Goal: Task Accomplishment & Management: Use online tool/utility

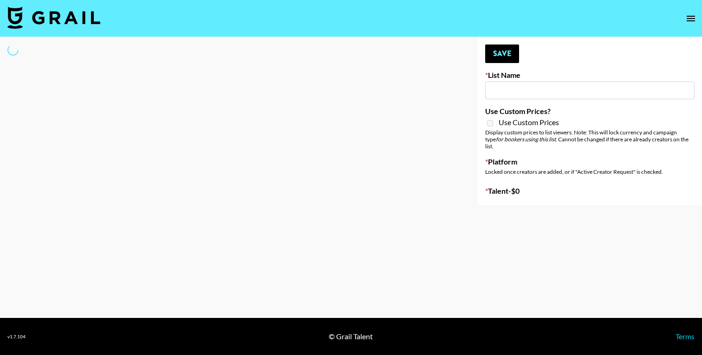
type input "SOS - [PERSON_NAME]"
select select "Song"
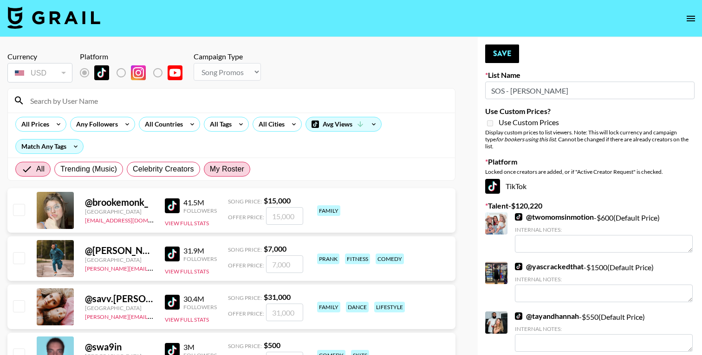
click at [230, 169] on span "My Roster" at bounding box center [227, 169] width 34 height 11
click at [210, 169] on input "My Roster" at bounding box center [210, 169] width 0 height 0
radio input "true"
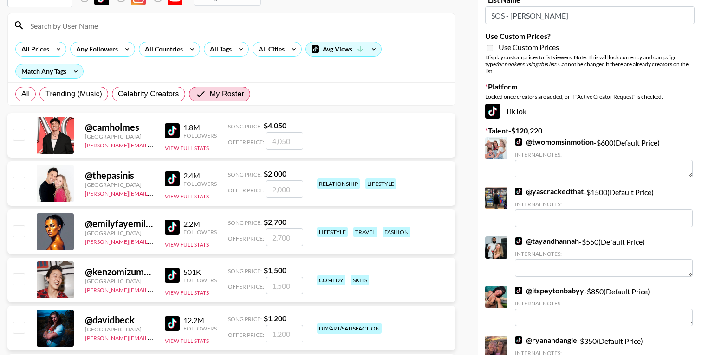
scroll to position [78, 0]
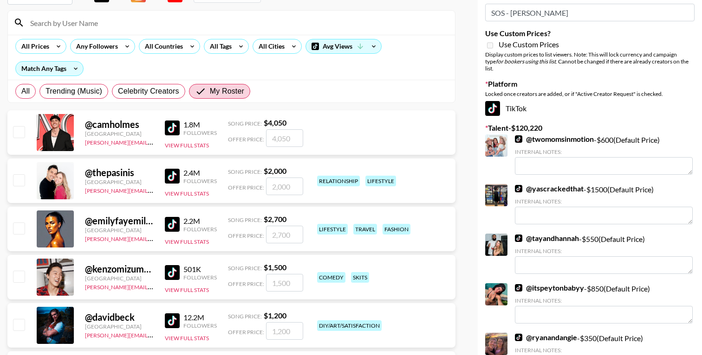
click at [20, 132] on input "checkbox" at bounding box center [18, 131] width 11 height 11
checkbox input "true"
type input "4050"
click at [20, 182] on input "checkbox" at bounding box center [18, 179] width 11 height 11
checkbox input "true"
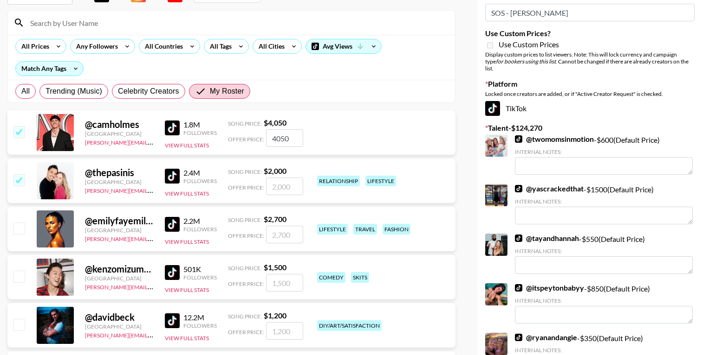
type input "2000"
click at [21, 233] on input "checkbox" at bounding box center [18, 228] width 11 height 11
checkbox input "true"
type input "2700"
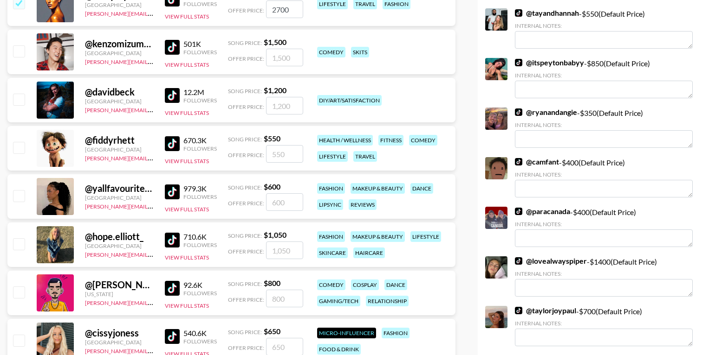
scroll to position [312, 0]
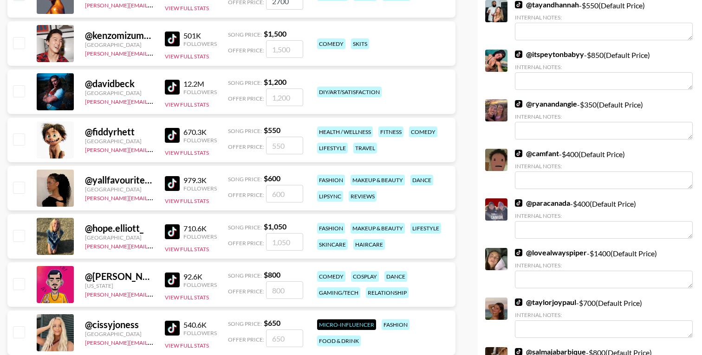
click at [19, 186] on input "checkbox" at bounding box center [18, 187] width 11 height 11
checkbox input "true"
type input "600"
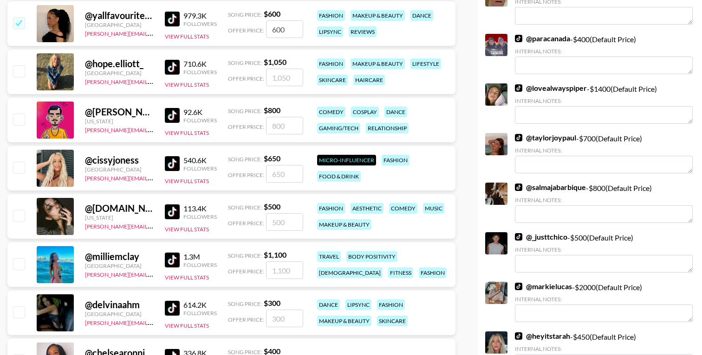
scroll to position [478, 0]
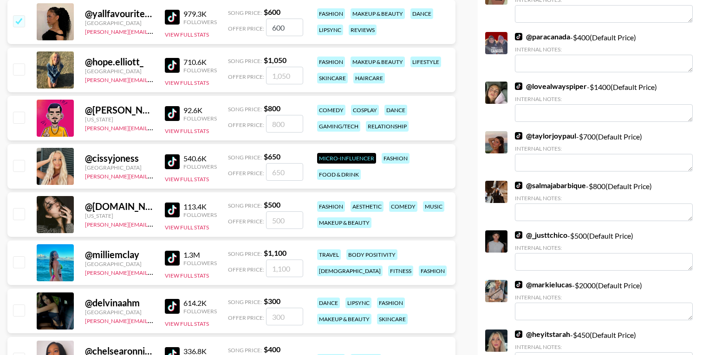
click at [18, 116] on input "checkbox" at bounding box center [18, 117] width 11 height 11
checkbox input "true"
type input "800"
click at [19, 213] on input "checkbox" at bounding box center [18, 213] width 11 height 11
checkbox input "true"
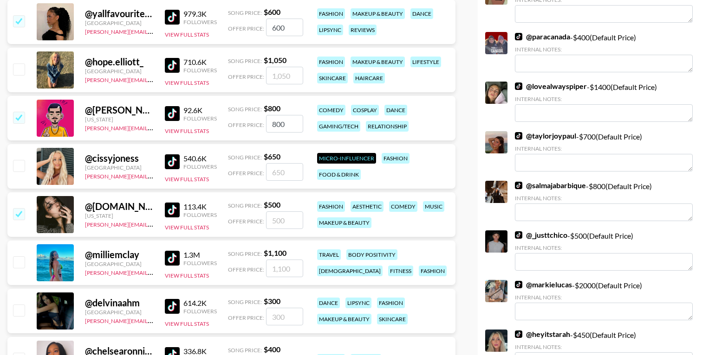
type input "500"
click at [19, 261] on input "checkbox" at bounding box center [18, 262] width 11 height 11
checkbox input "true"
type input "1100"
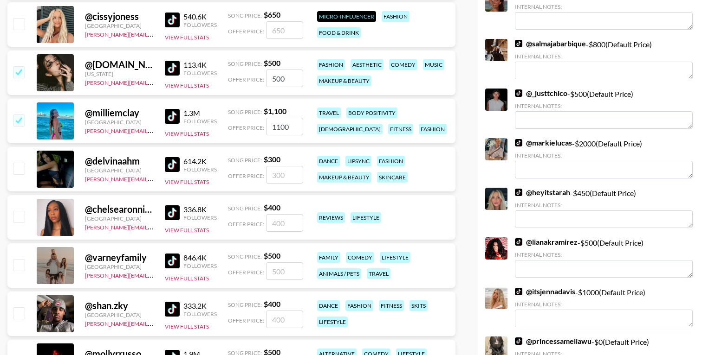
scroll to position [623, 0]
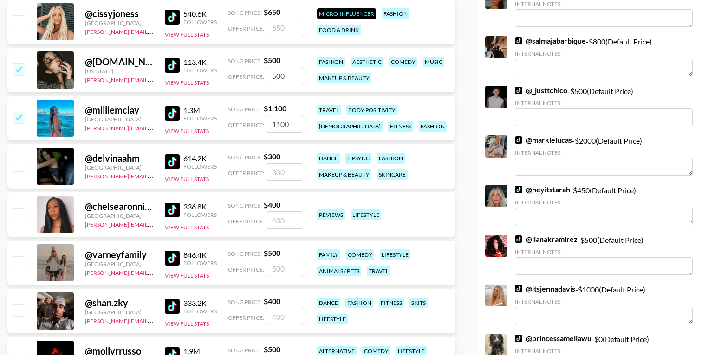
click at [15, 264] on input "checkbox" at bounding box center [18, 262] width 11 height 11
checkbox input "true"
type input "500"
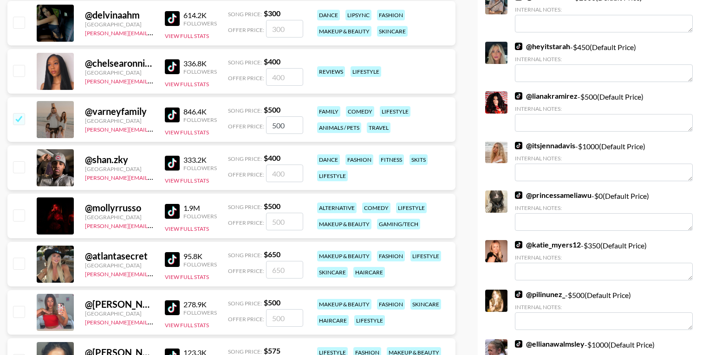
scroll to position [768, 0]
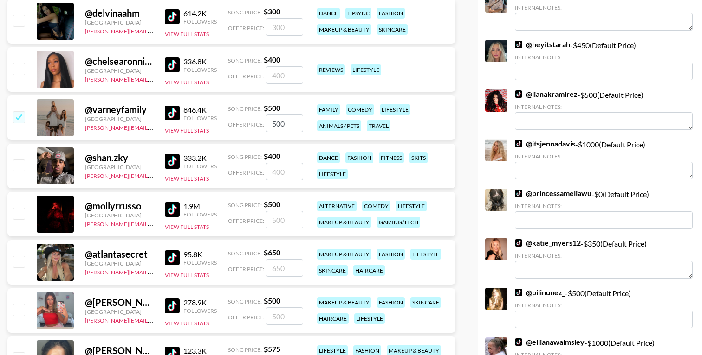
click at [19, 215] on input "checkbox" at bounding box center [18, 213] width 11 height 11
checkbox input "true"
type input "500"
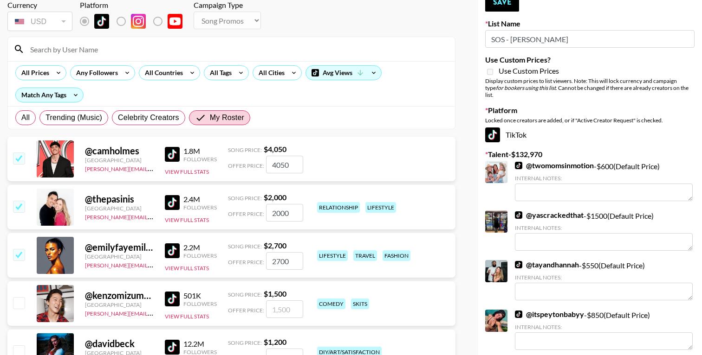
scroll to position [0, 0]
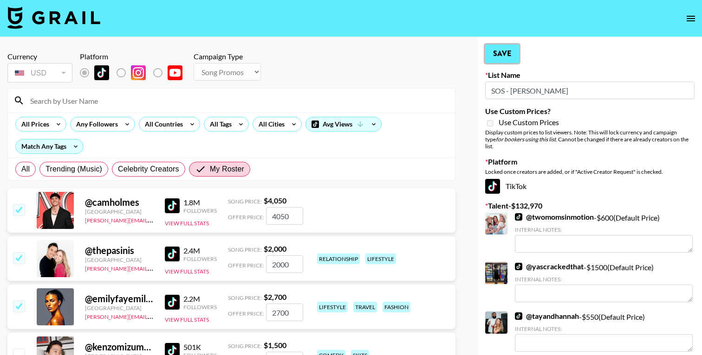
click at [506, 53] on button "Save" at bounding box center [502, 54] width 34 height 19
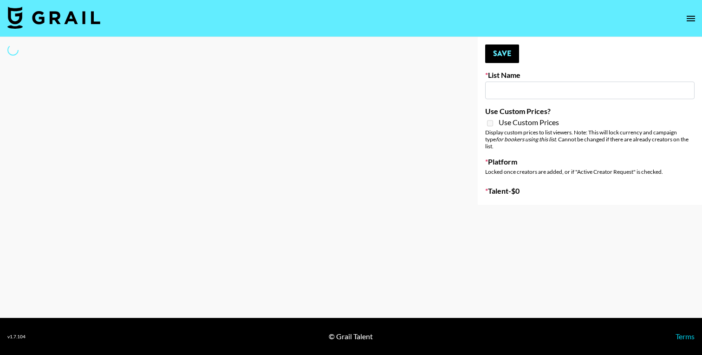
select select "Song"
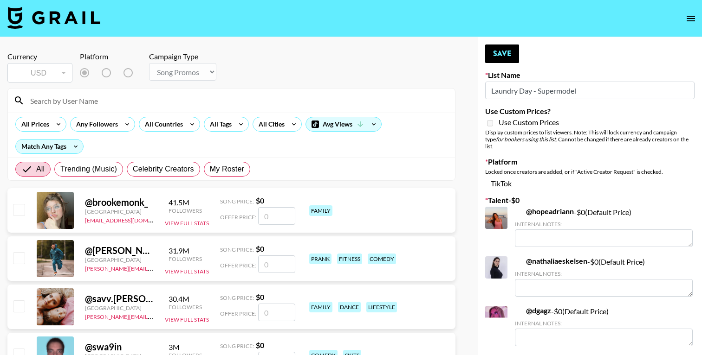
type input "Laundry Day - Supermodel"
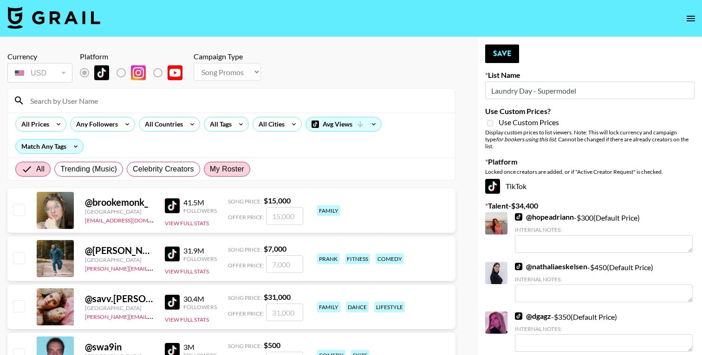
click at [232, 171] on span "My Roster" at bounding box center [227, 169] width 34 height 11
click at [210, 169] on input "My Roster" at bounding box center [210, 169] width 0 height 0
radio input "true"
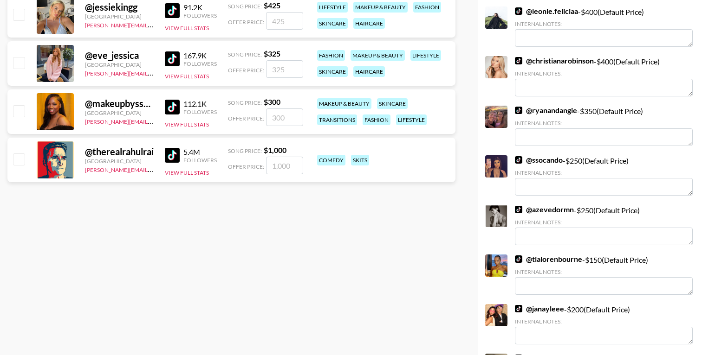
scroll to position [1547, 0]
